Goal: Task Accomplishment & Management: Manage account settings

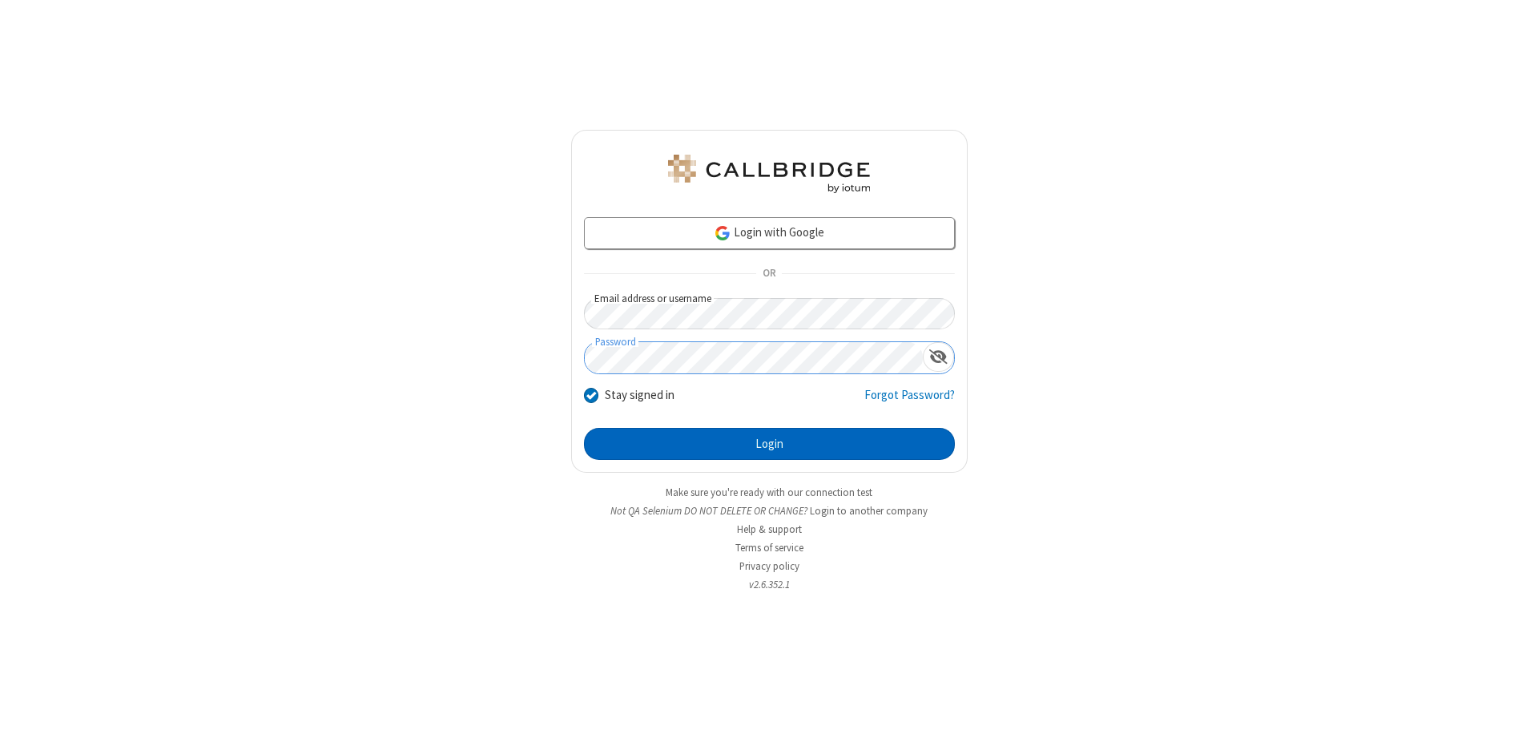
click at [769, 444] on button "Login" at bounding box center [769, 444] width 371 height 32
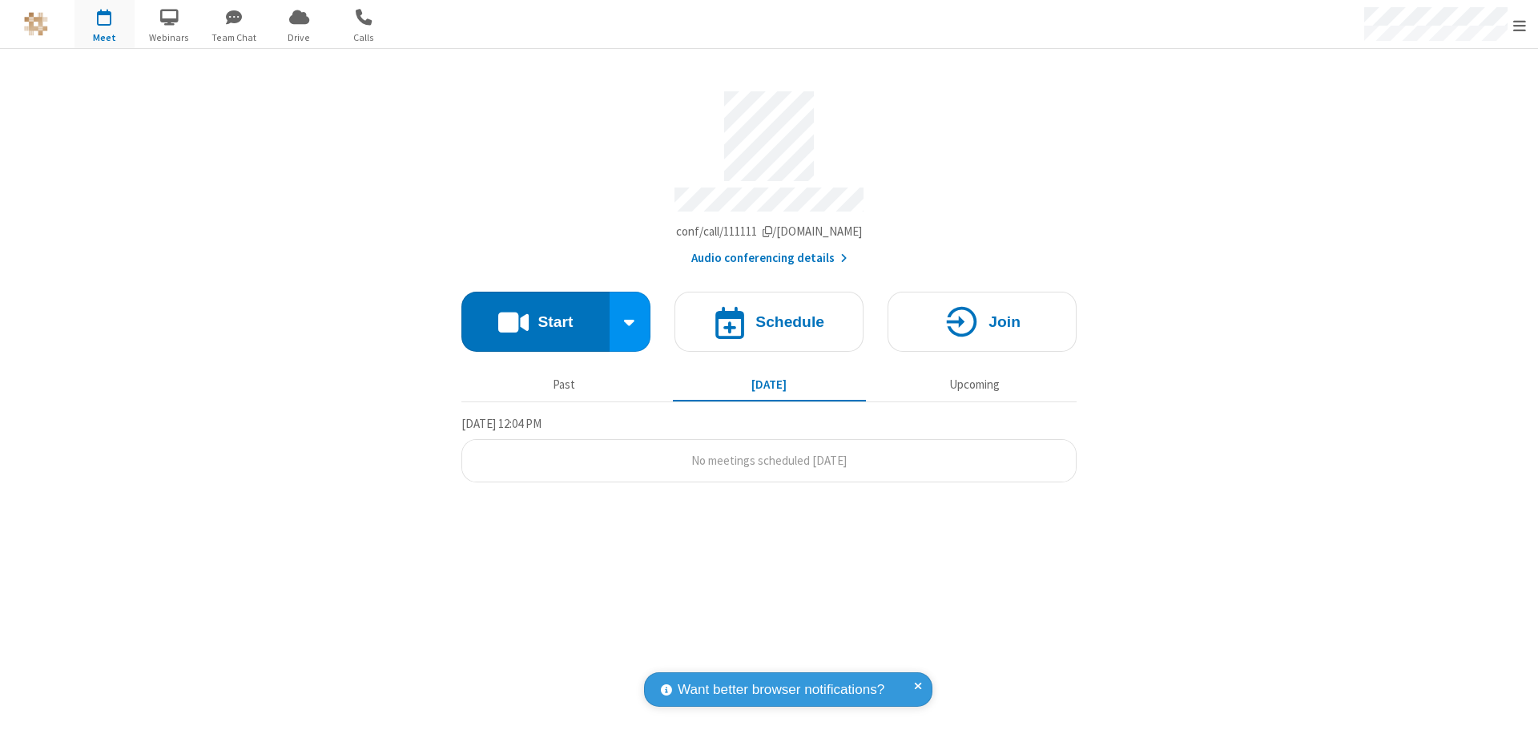
click at [1520, 25] on span "Open menu" at bounding box center [1519, 26] width 13 height 16
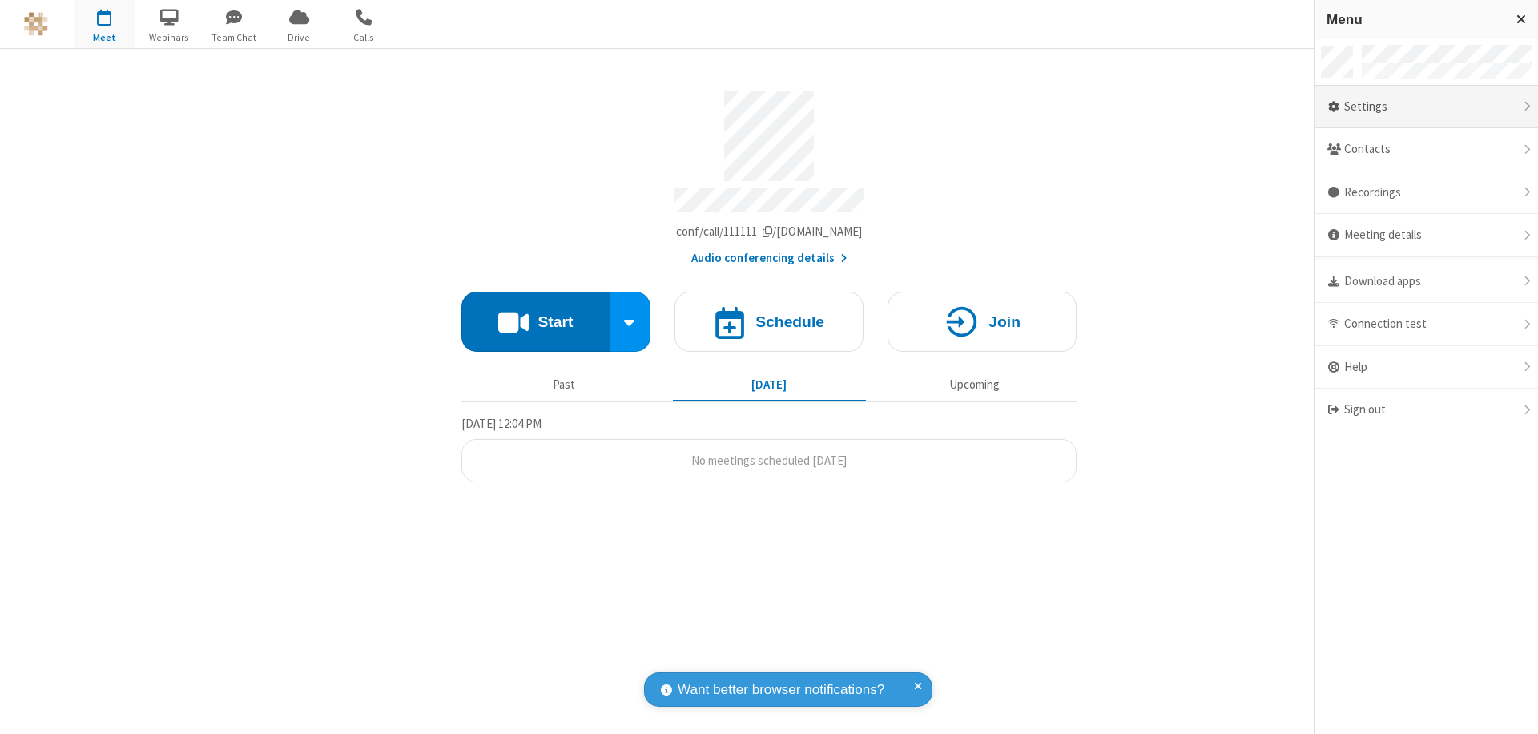
click at [1426, 107] on div "Settings" at bounding box center [1427, 107] width 224 height 43
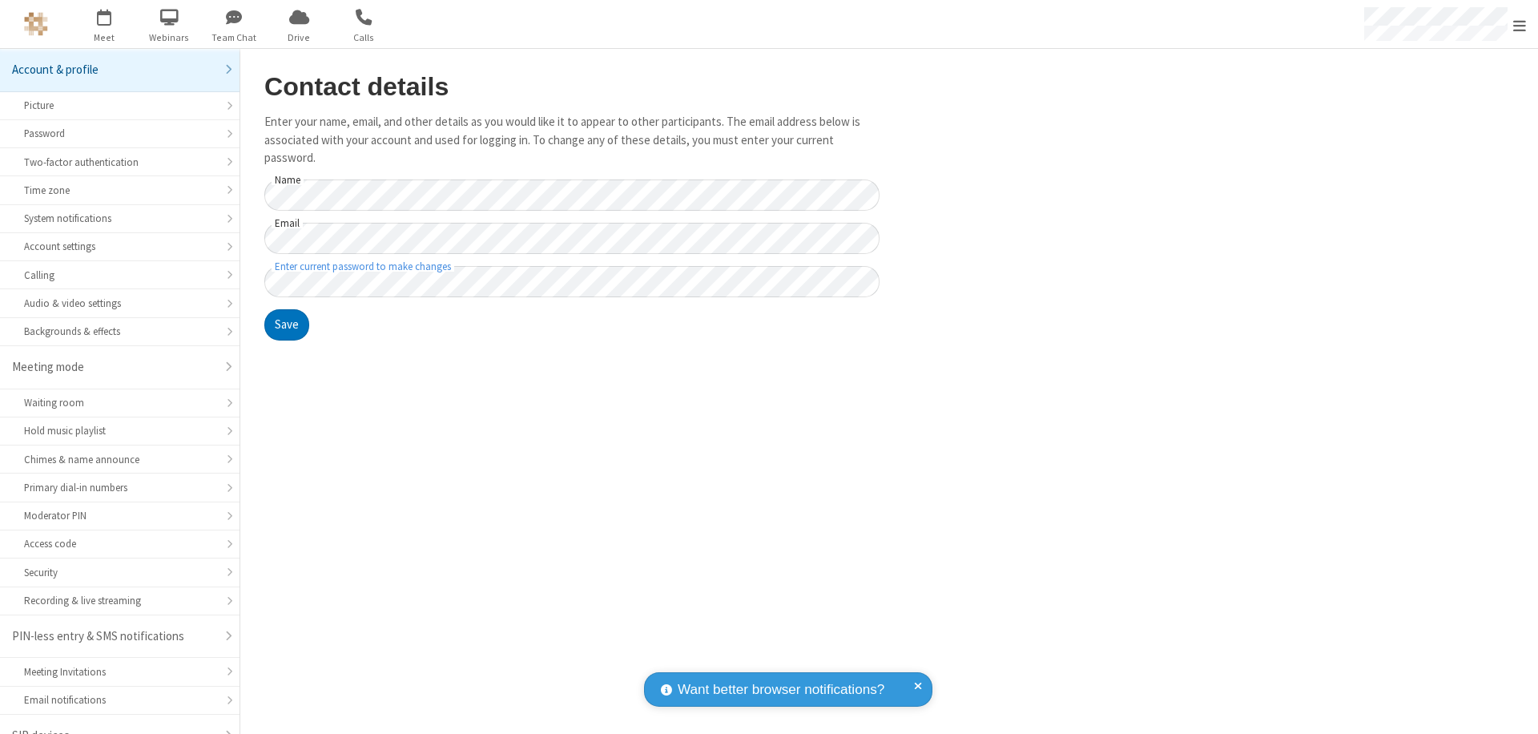
scroll to position [22, 0]
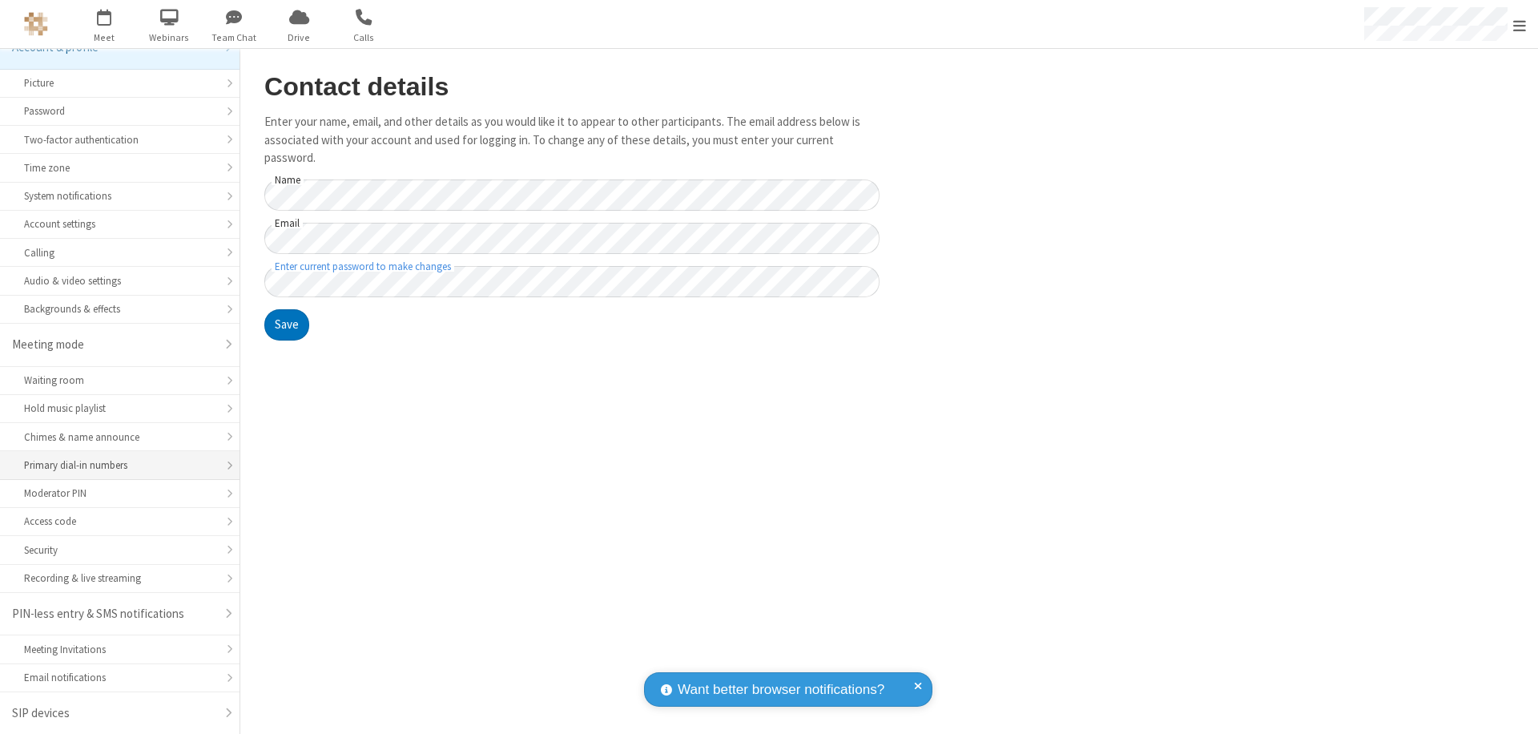
click at [114, 465] on div "Primary dial-in numbers" at bounding box center [119, 464] width 191 height 15
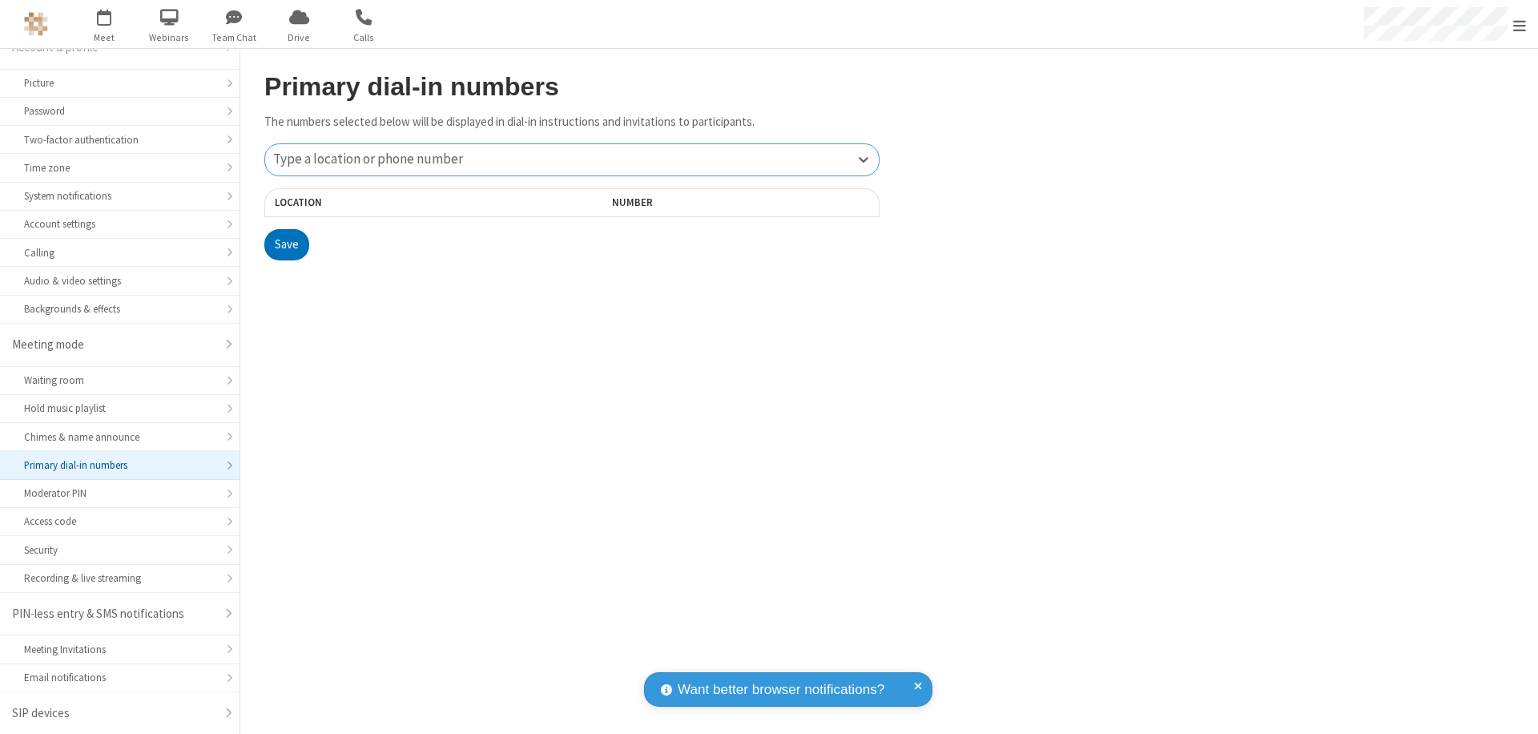
click at [572, 159] on div "Type a location or phone number" at bounding box center [572, 159] width 614 height 31
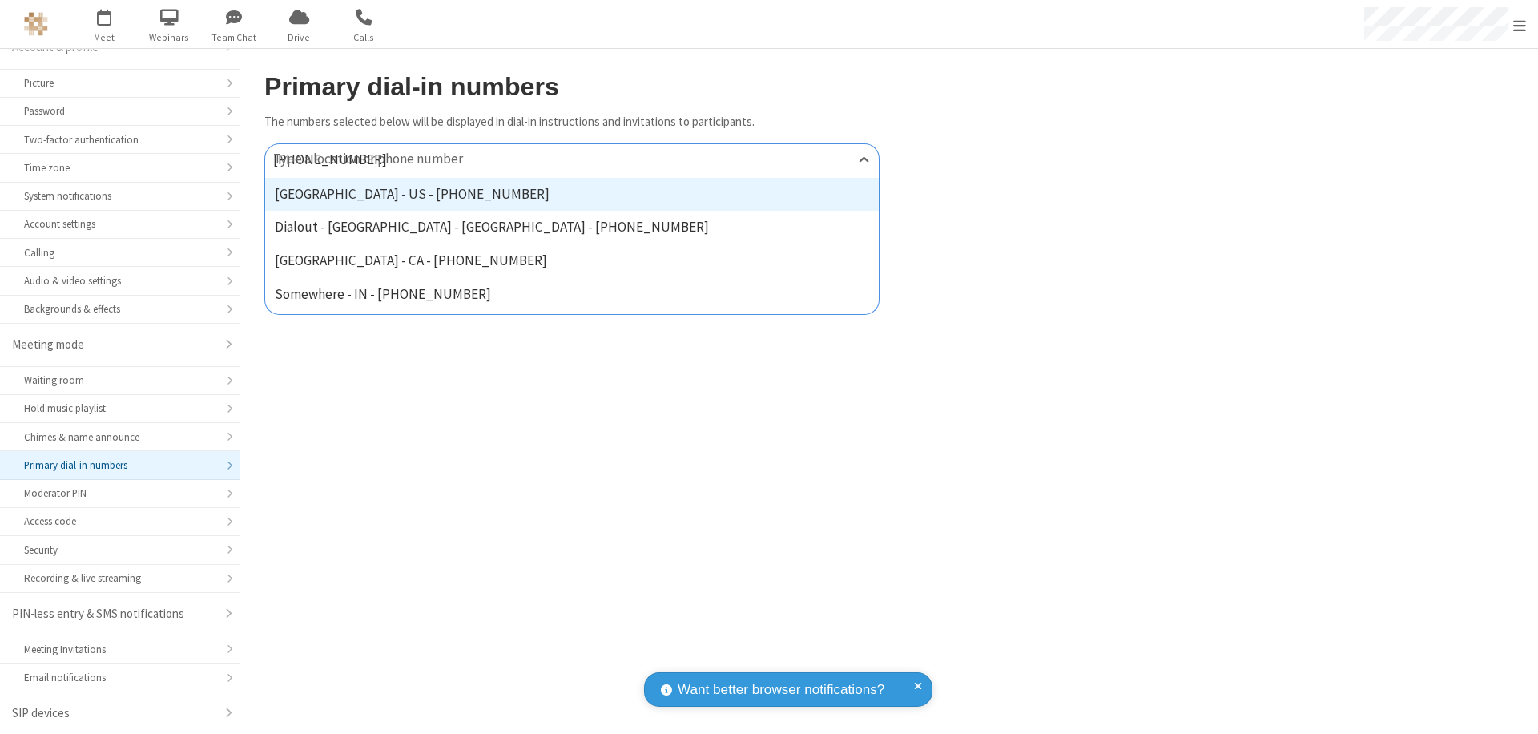
type input "[PHONE_NUMBER]"
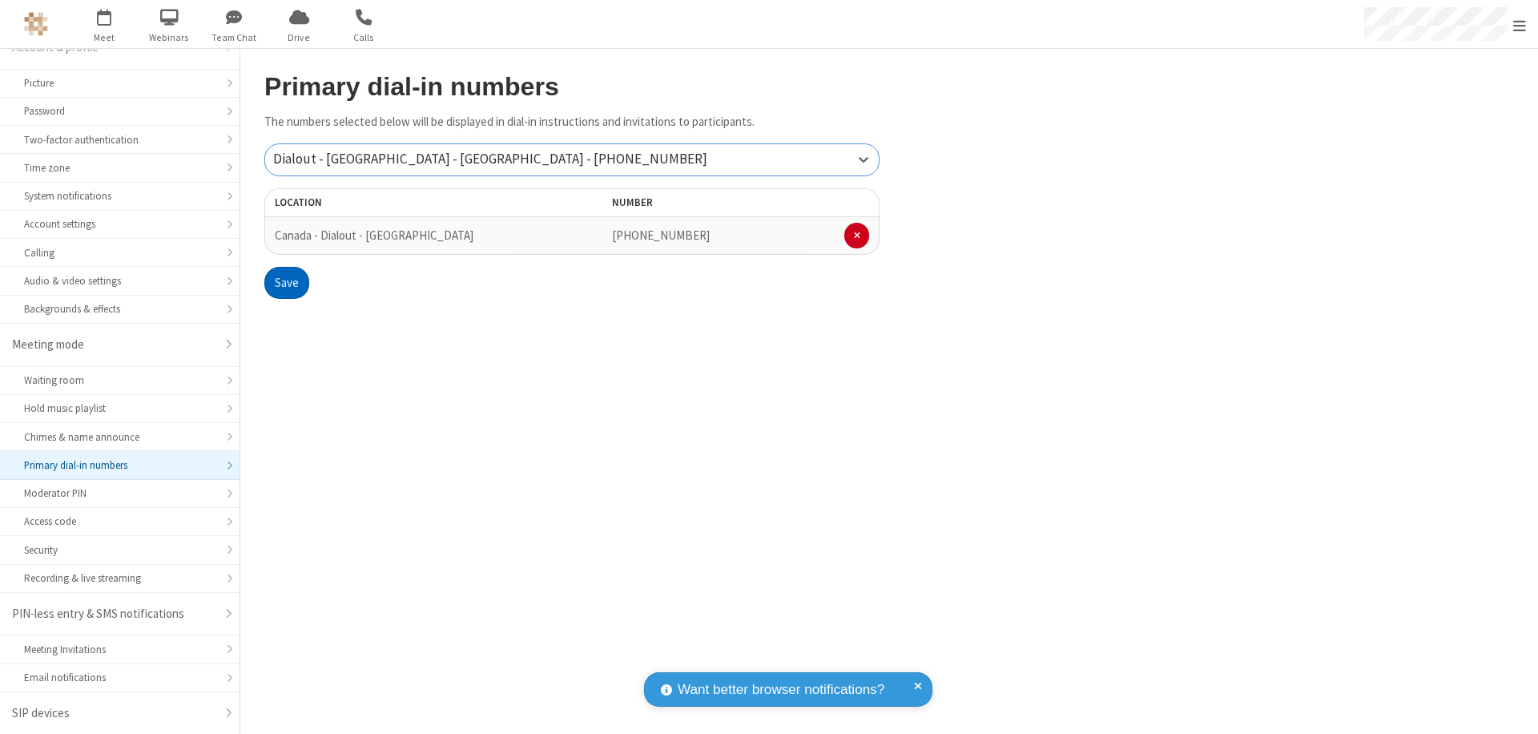
click at [286, 283] on button "Save" at bounding box center [286, 283] width 45 height 32
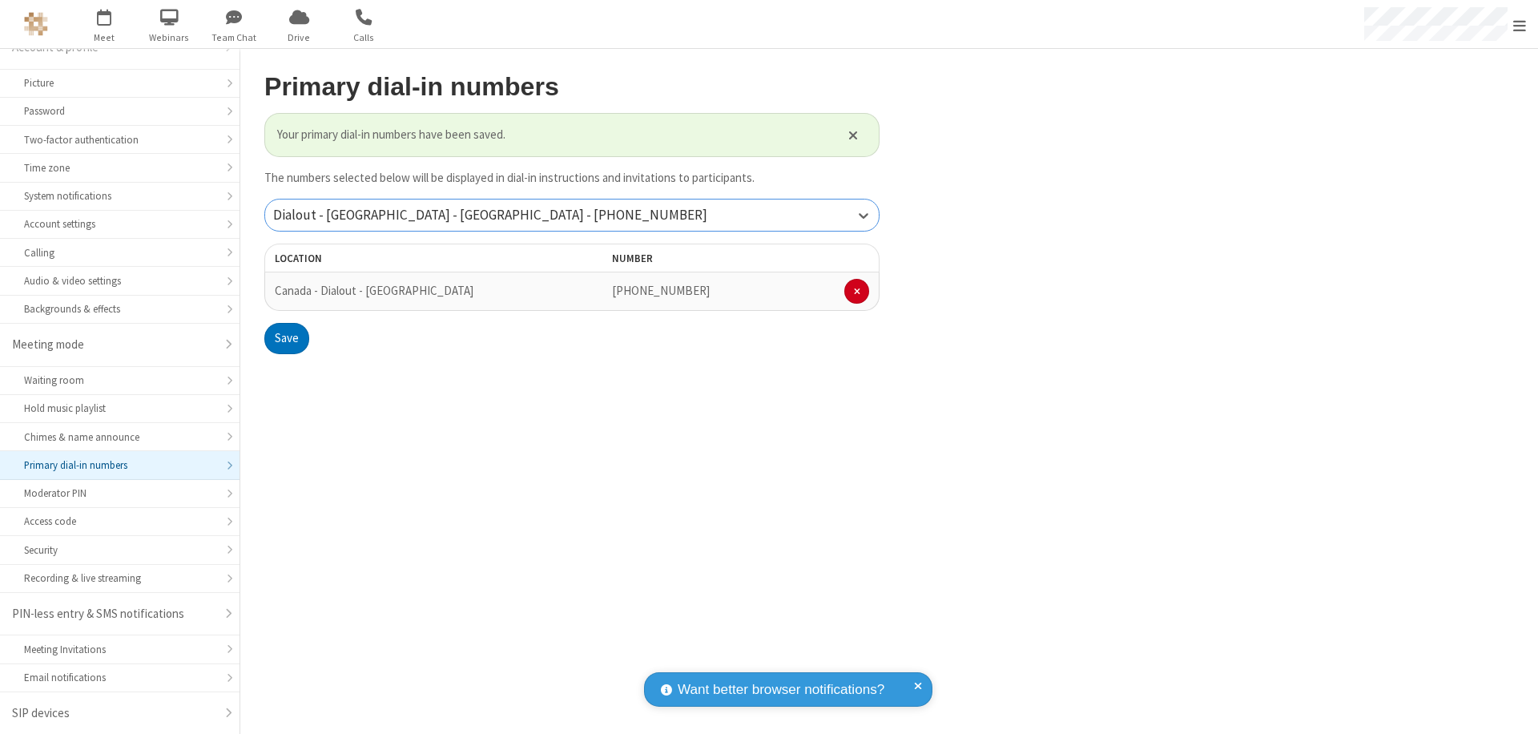
click at [572, 215] on div "Dialout - [GEOGRAPHIC_DATA] - [GEOGRAPHIC_DATA] - [PHONE_NUMBER]" at bounding box center [572, 214] width 614 height 31
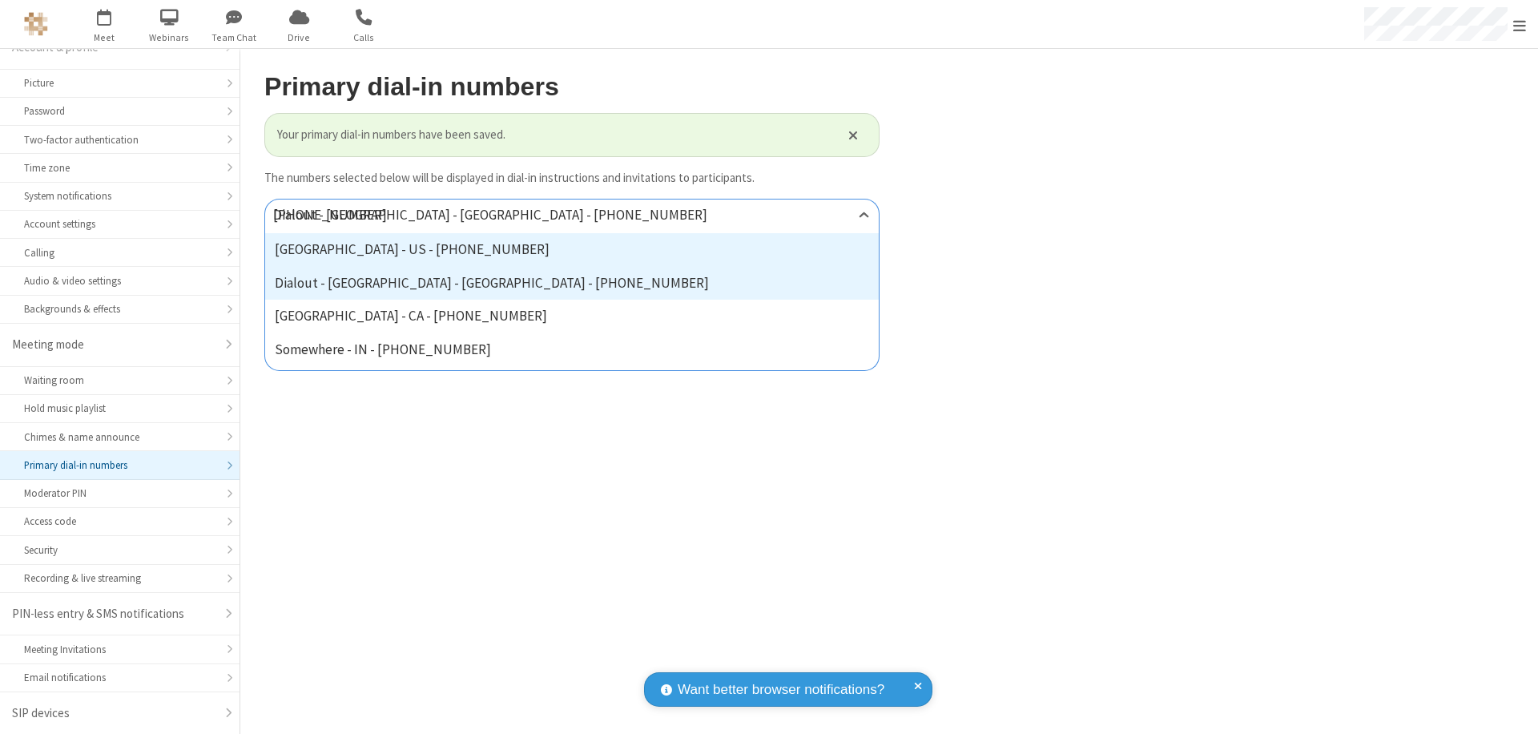
type input "[PHONE_NUMBER]"
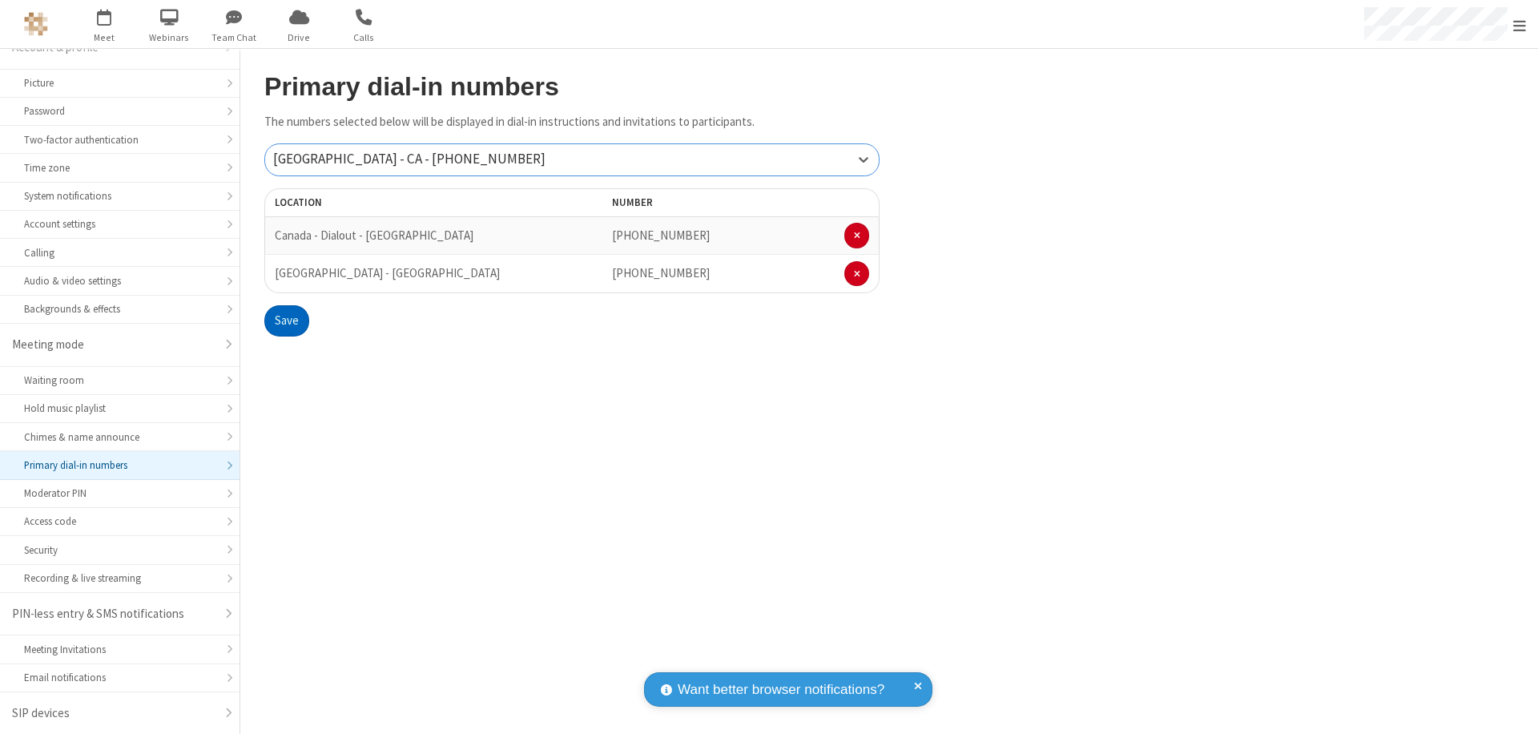
click at [286, 320] on button "Save" at bounding box center [286, 321] width 45 height 32
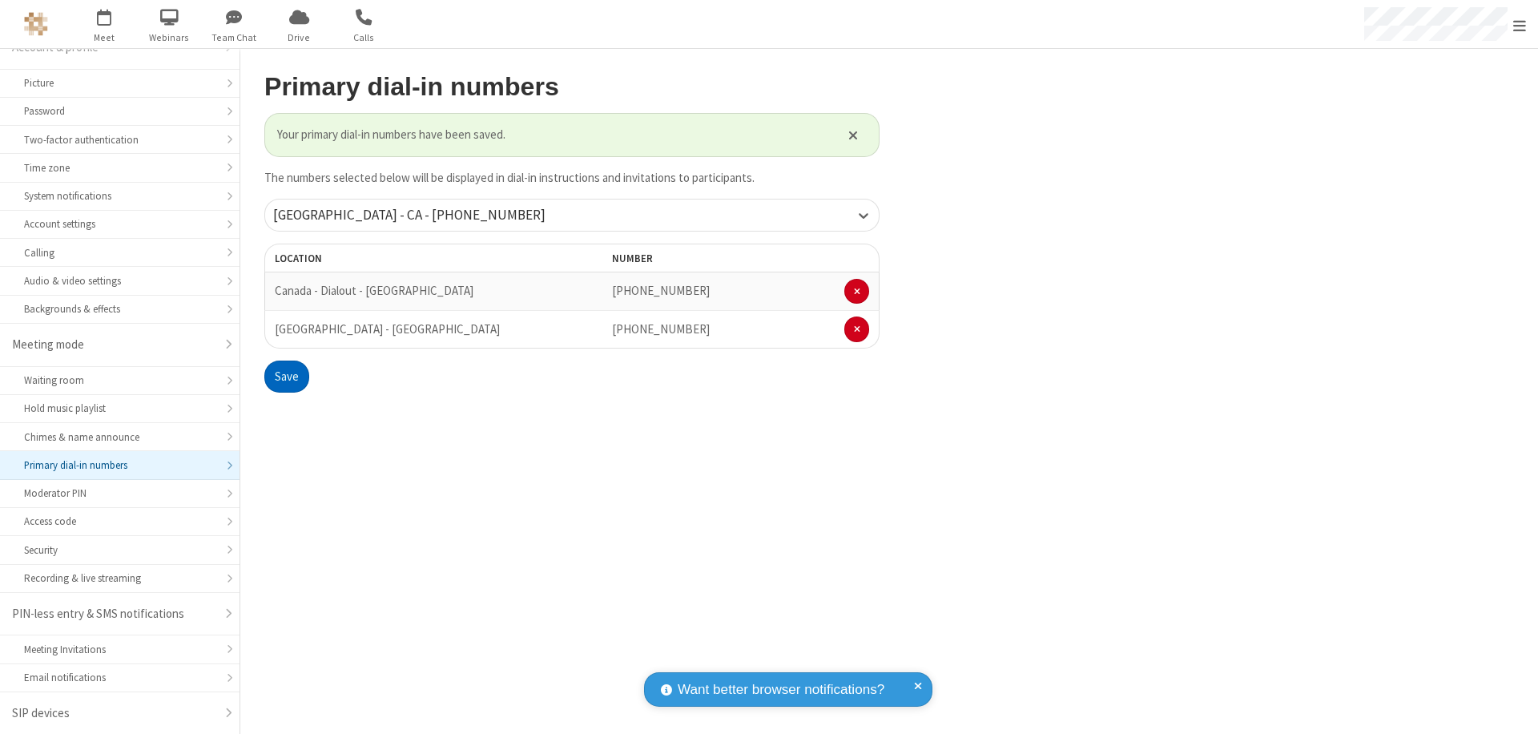
click at [1520, 25] on span "Open menu" at bounding box center [1519, 26] width 13 height 16
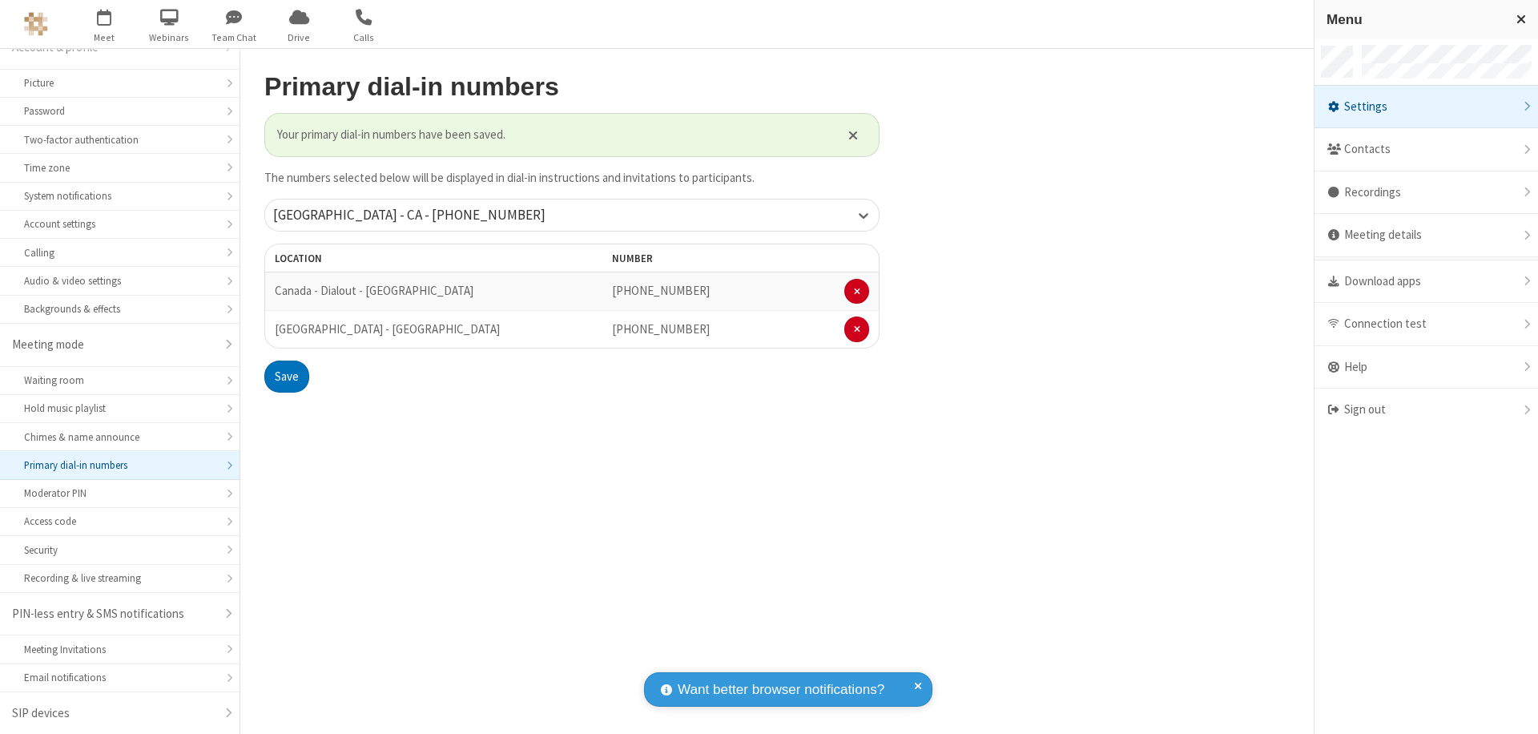
click at [1426, 107] on div "Settings" at bounding box center [1427, 107] width 224 height 43
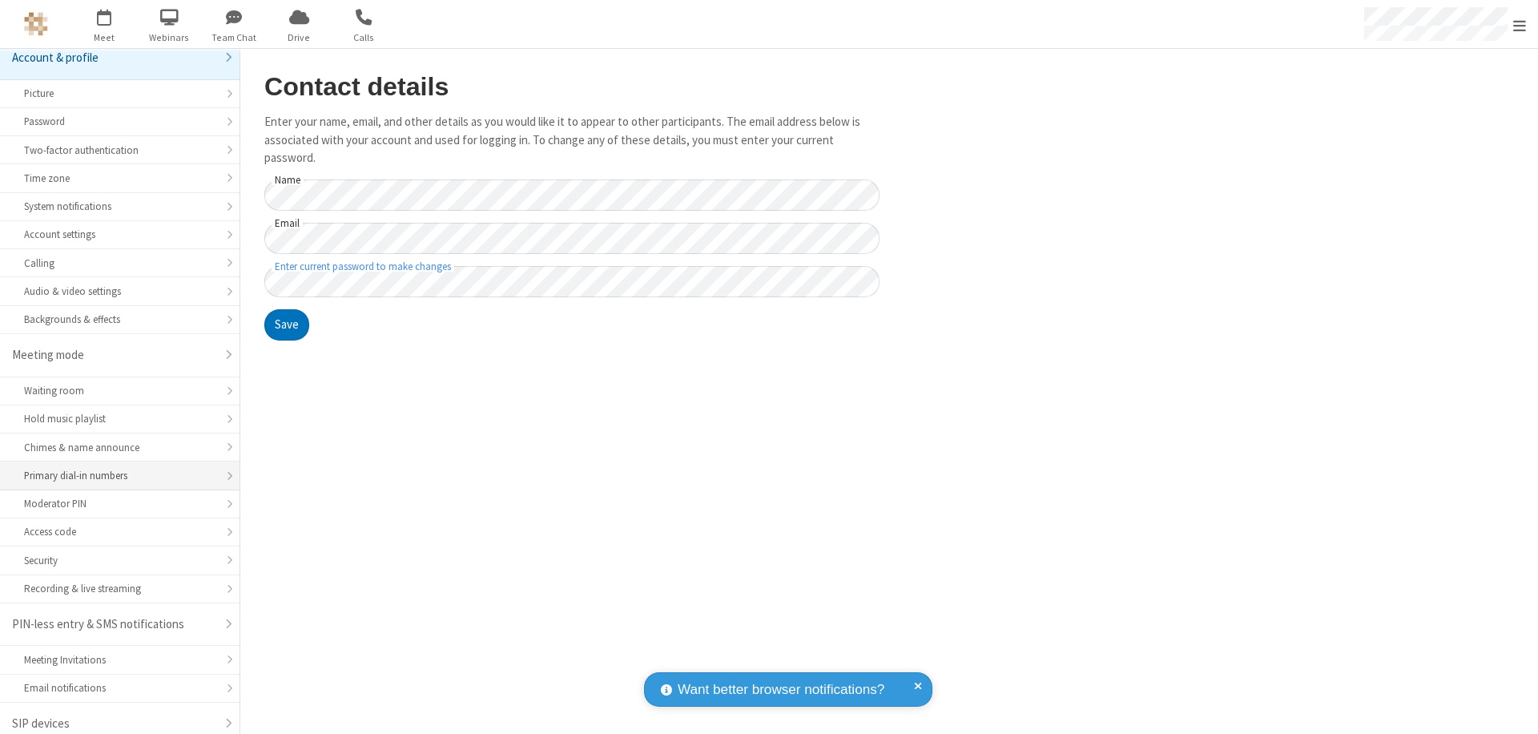
click at [114, 468] on div "Primary dial-in numbers" at bounding box center [119, 475] width 191 height 15
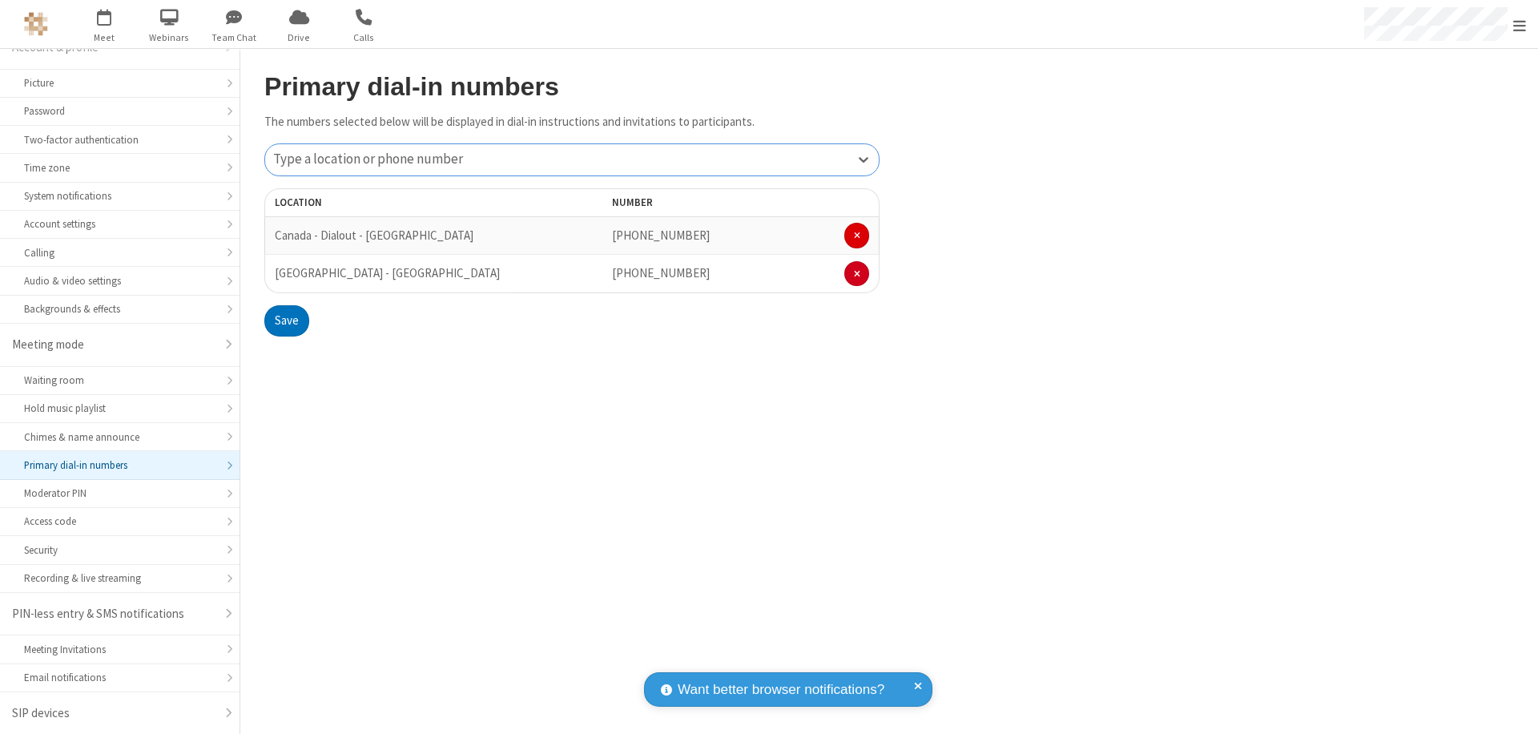
click at [856, 236] on span at bounding box center [857, 236] width 6 height 10
click at [286, 283] on button "Save" at bounding box center [286, 283] width 45 height 32
